Goal: Book appointment/travel/reservation

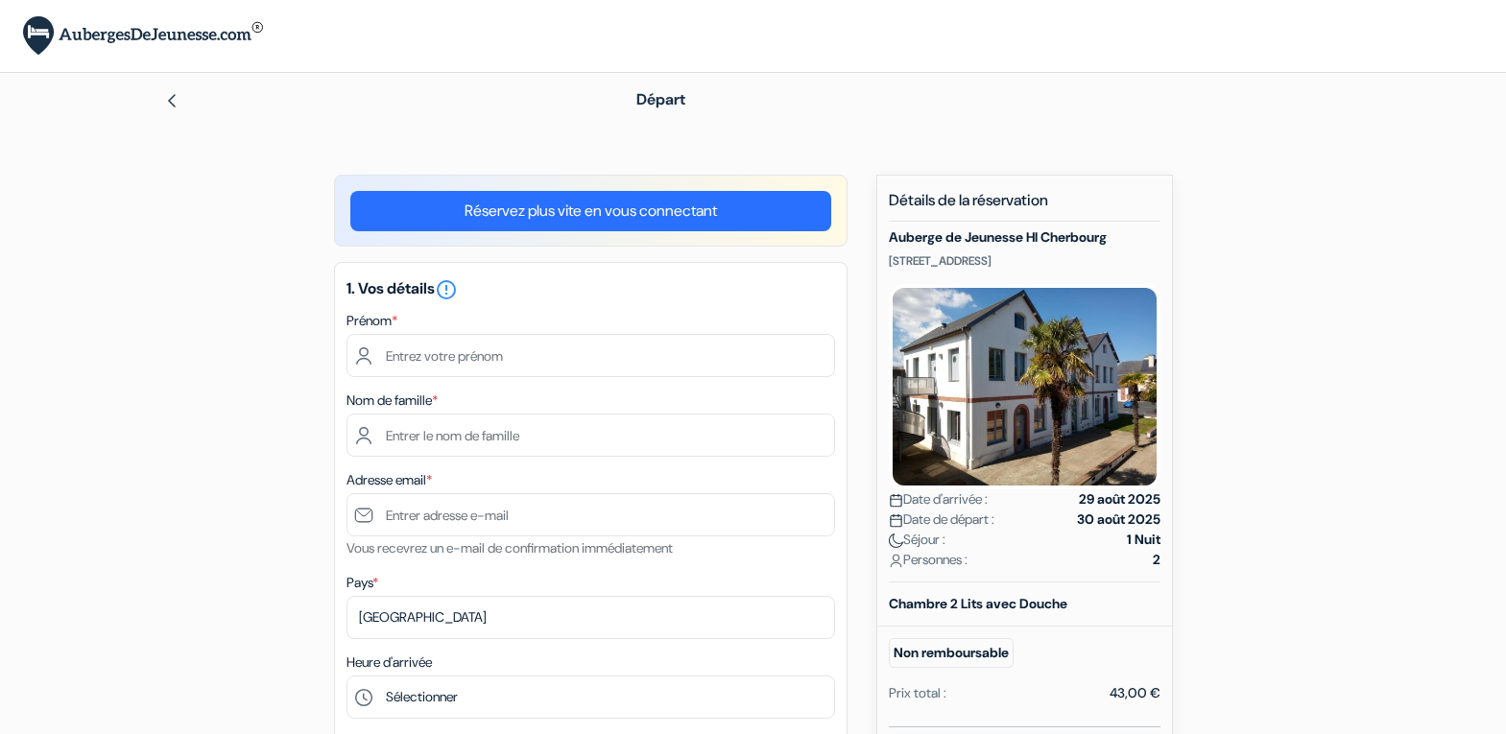
type input "jean christophe"
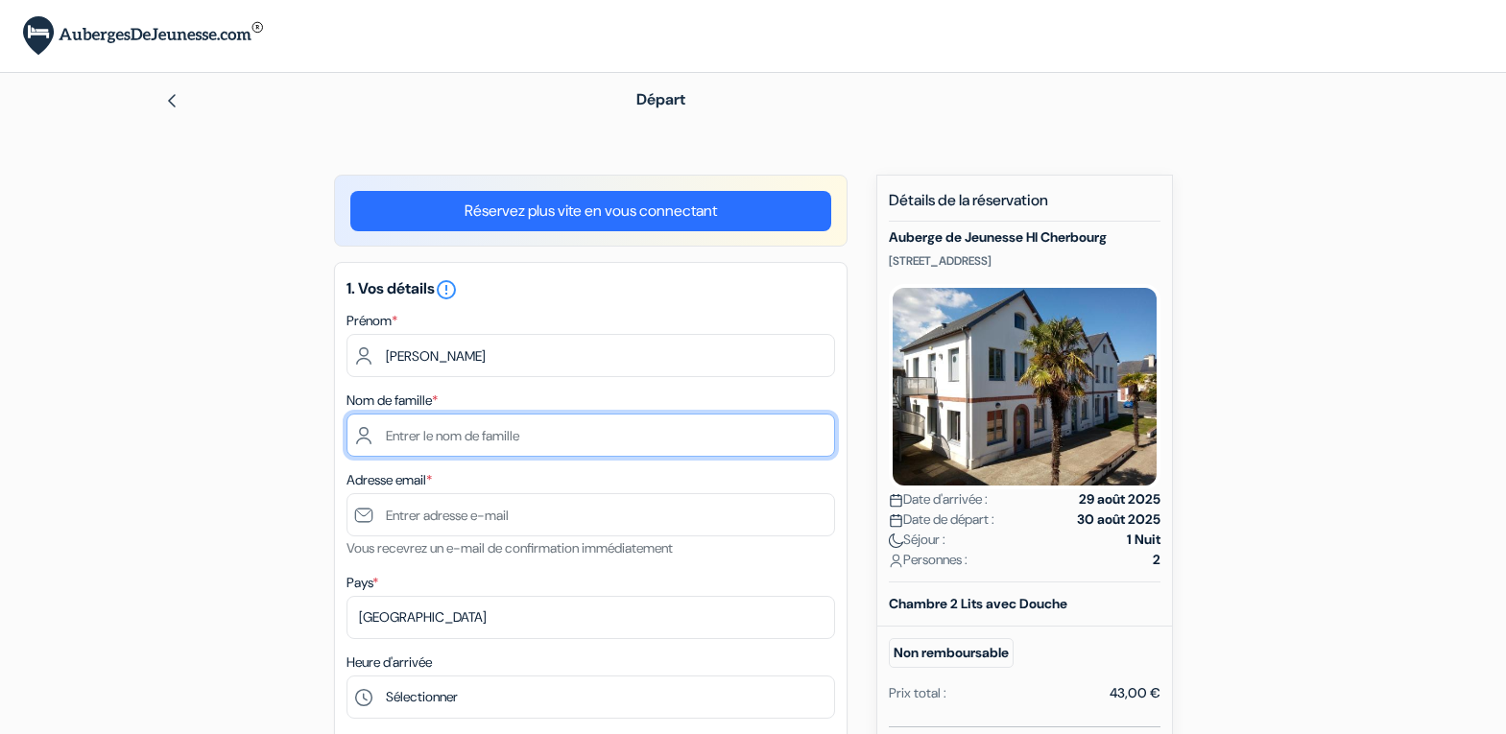
type input "chapdelaine"
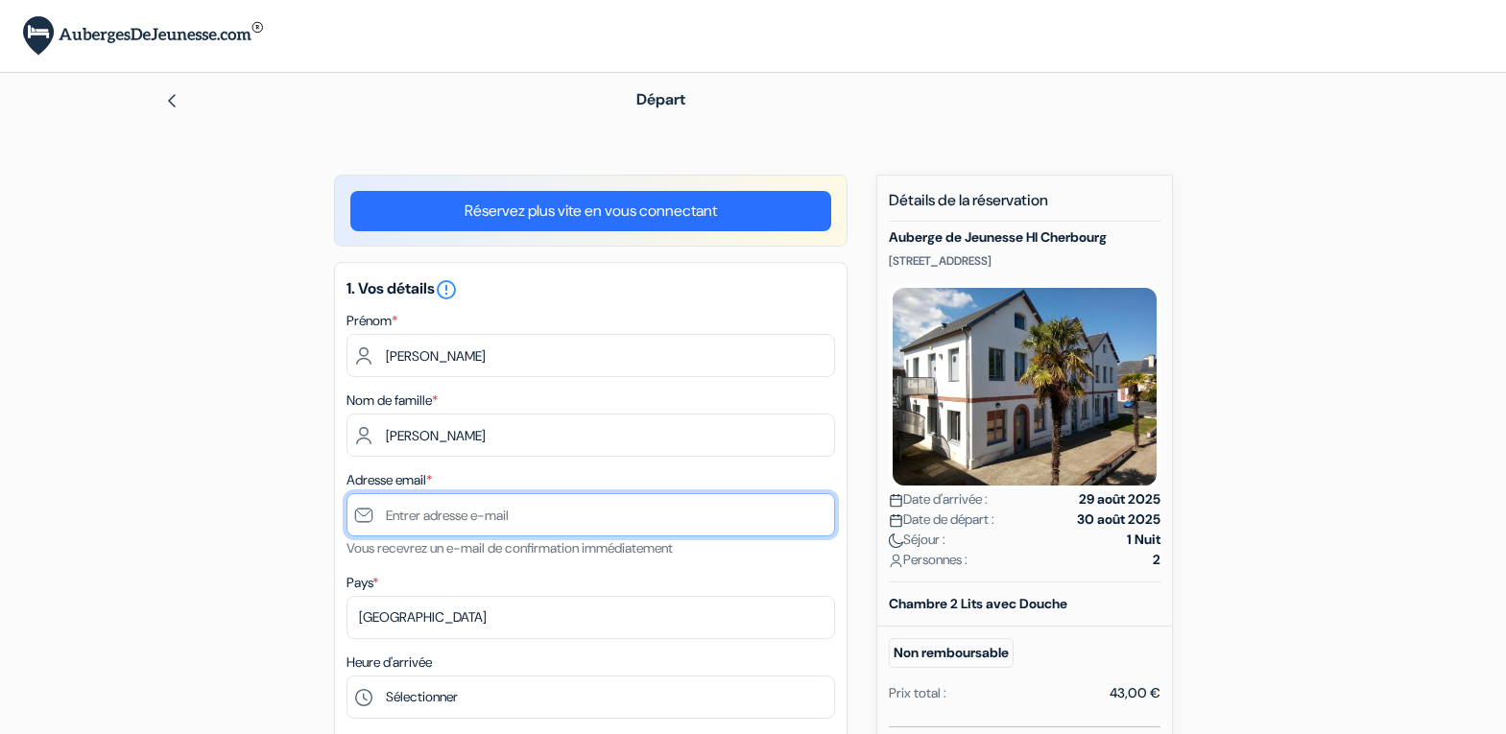
type input "[EMAIL_ADDRESS][PERSON_NAME][DOMAIN_NAME]"
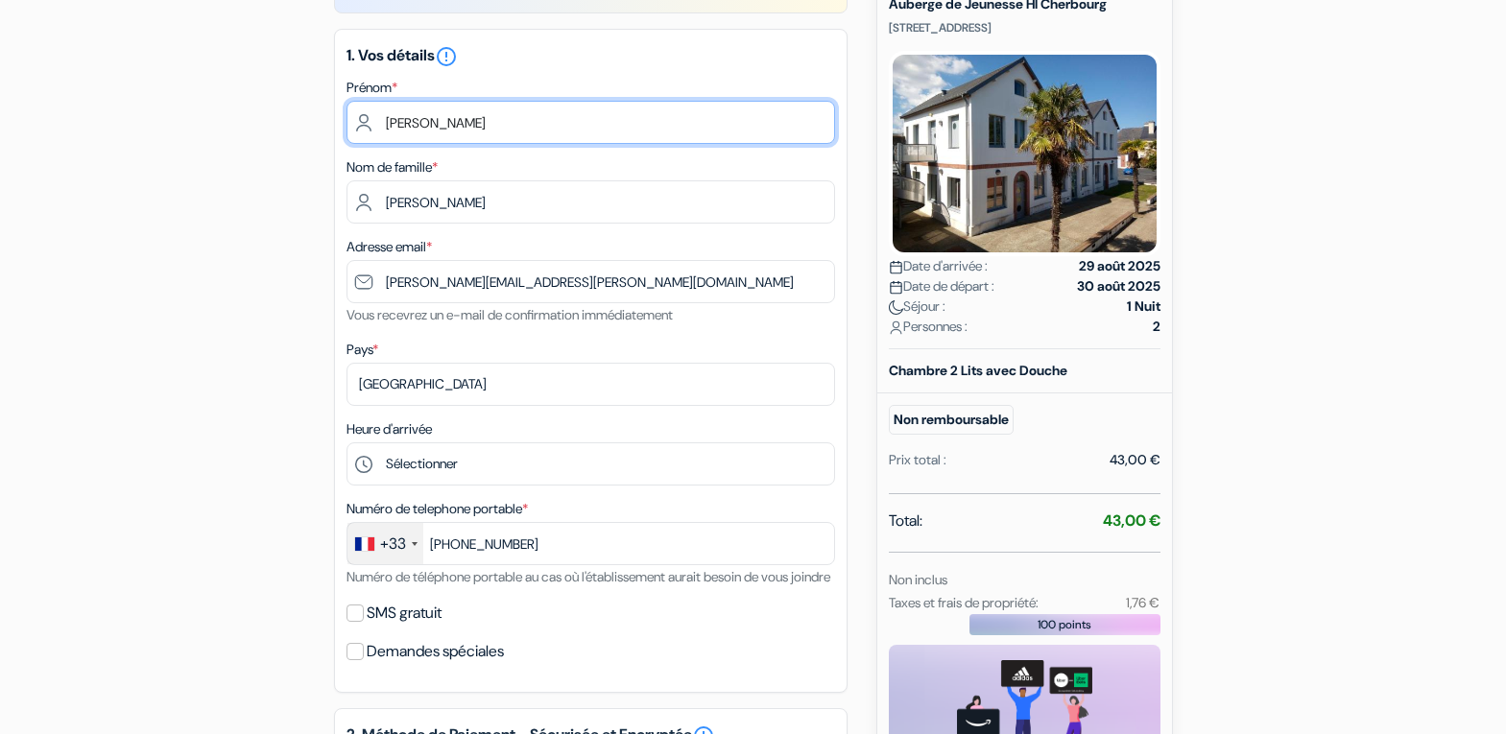
scroll to position [386, 0]
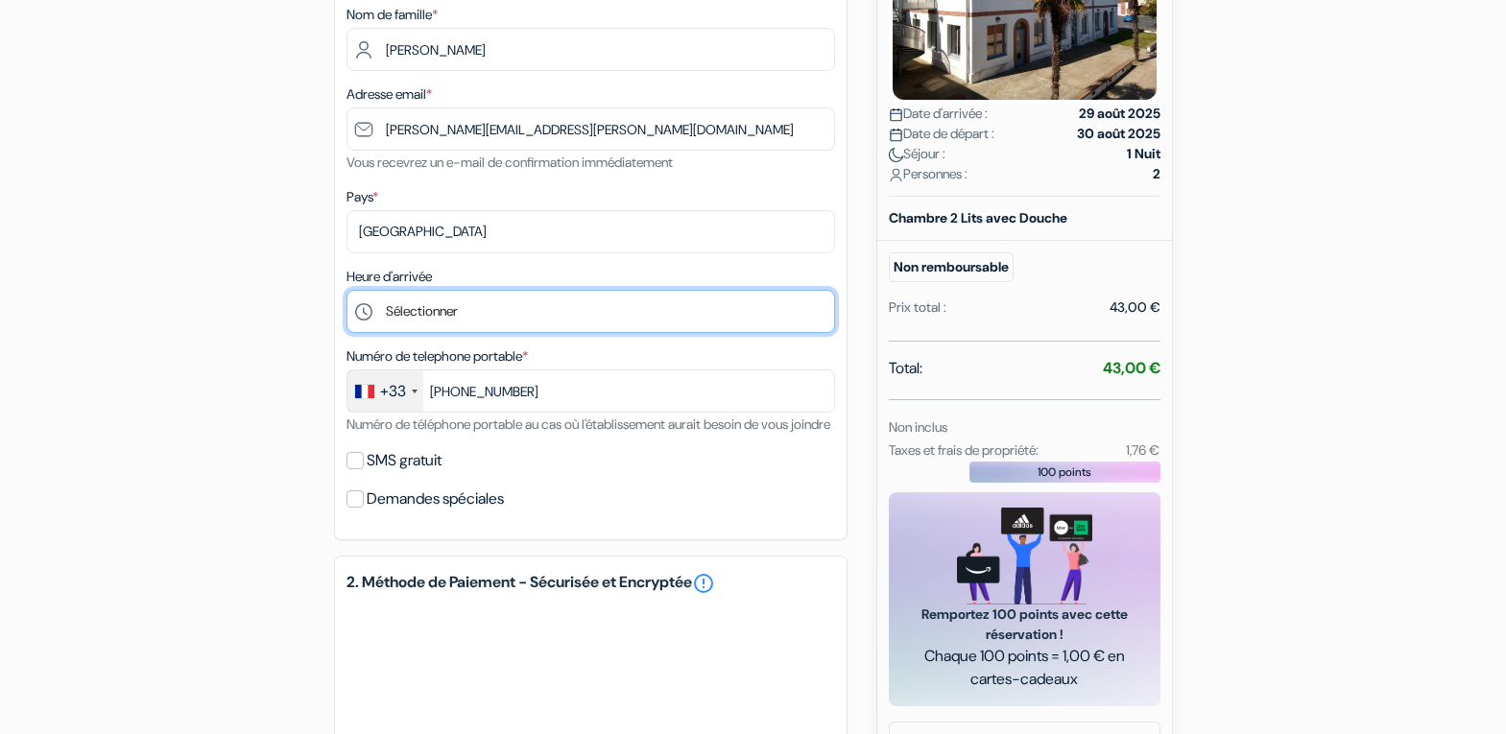
click at [420, 313] on select "Sélectionner 18:00 19:00 20:00 21:00 22:00" at bounding box center [591, 311] width 489 height 43
type input "6 38 69 86 50"
select select "19"
click at [347, 290] on select "Sélectionner 18:00 19:00 20:00 21:00 22:00" at bounding box center [591, 311] width 489 height 43
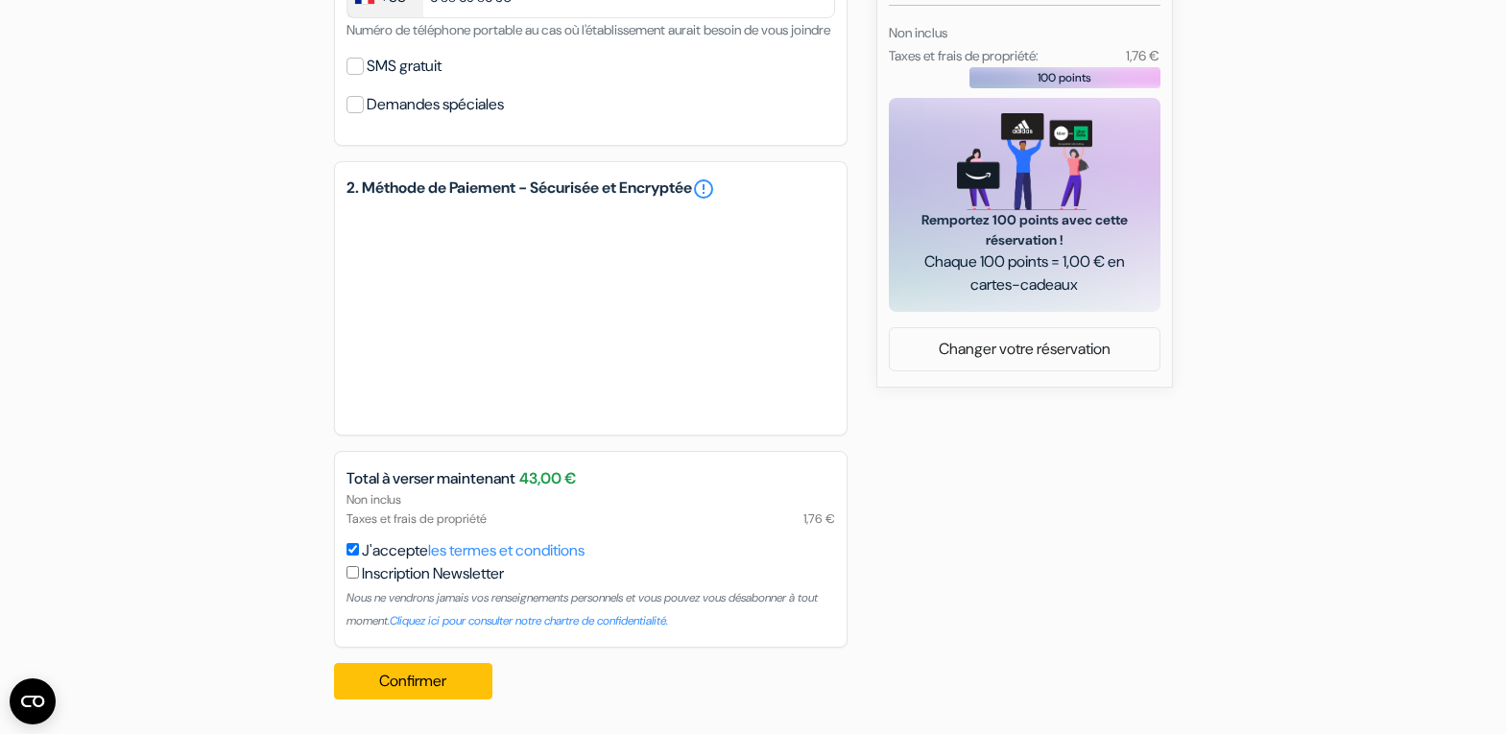
scroll to position [804, 0]
click at [403, 681] on button "Confirmer Loading..." at bounding box center [413, 681] width 159 height 36
